Goal: Information Seeking & Learning: Learn about a topic

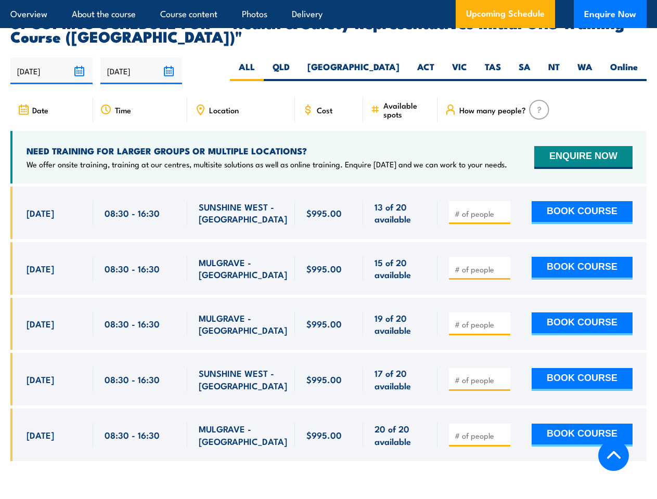
scroll to position [1834, 0]
click at [328, 0] on article "Overview About the course Course content Photos Delivery Upcoming Schedule Enqu…" at bounding box center [328, 14] width 636 height 28
click at [51, 58] on input "[DATE]" at bounding box center [51, 71] width 82 height 27
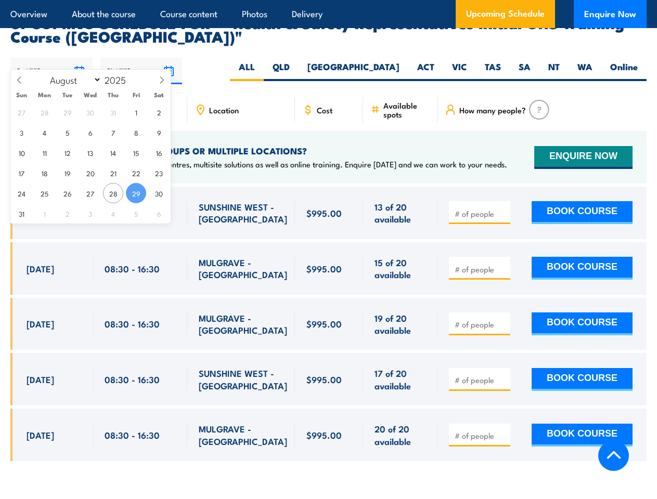
click at [141, 58] on input "[DATE]" at bounding box center [141, 71] width 82 height 27
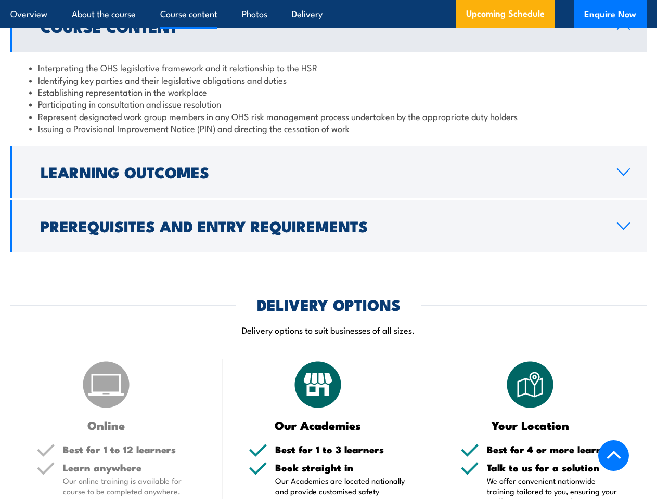
click at [328, 0] on article "Overview About the course Course content Photos Delivery Upcoming Schedule Enqu…" at bounding box center [328, 14] width 636 height 28
click at [328, 172] on h2 "Learning Outcomes" at bounding box center [320, 172] width 559 height 14
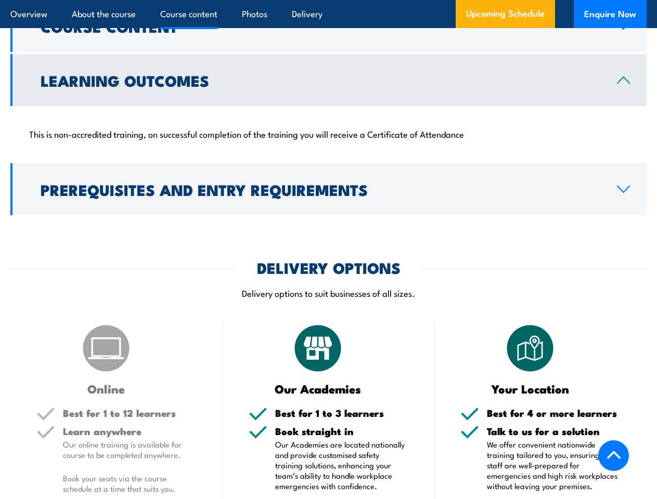
click at [328, 226] on div "COURSES > Work Health & Safety Training (WHS) Health & Safety Representatives I…" at bounding box center [328, 383] width 657 height 2992
